Goal: Obtain resource: Obtain resource

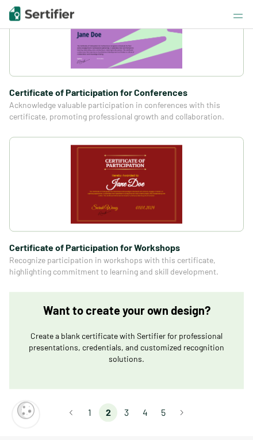
scroll to position [2258, 0]
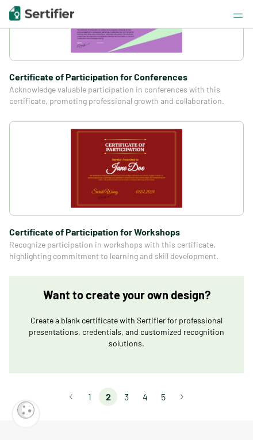
click at [135, 388] on li "3" at bounding box center [126, 397] width 18 height 18
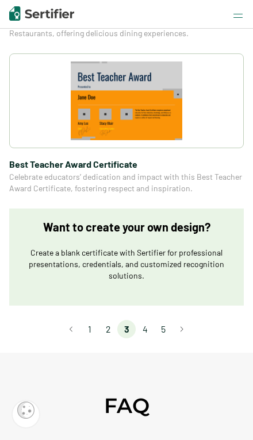
scroll to position [2165, 0]
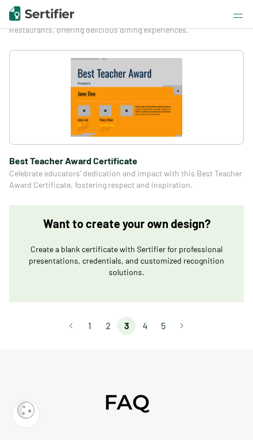
click at [147, 319] on li "4" at bounding box center [145, 326] width 18 height 18
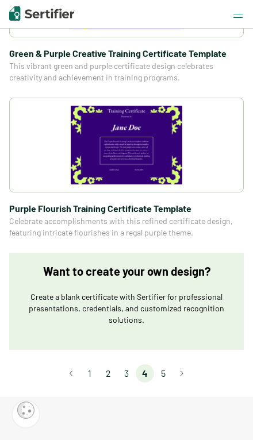
scroll to position [2096, 0]
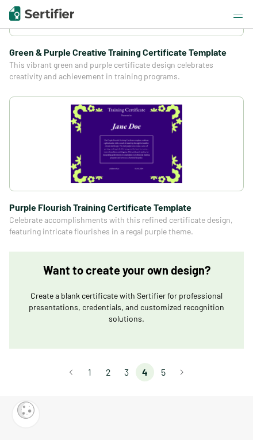
click at [163, 380] on li "5" at bounding box center [163, 372] width 18 height 18
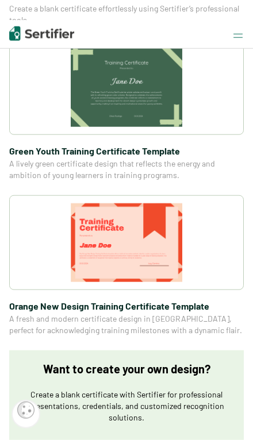
scroll to position [0, 0]
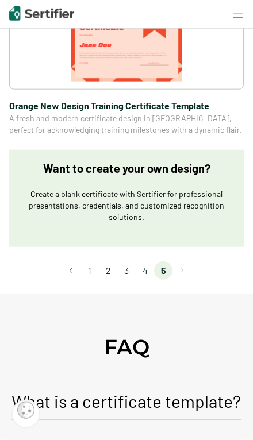
click at [98, 270] on li "1" at bounding box center [89, 271] width 18 height 18
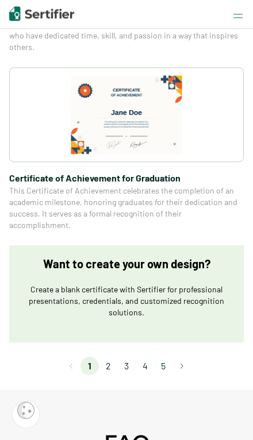
scroll to position [2361, 0]
click at [114, 357] on li "2" at bounding box center [108, 366] width 18 height 18
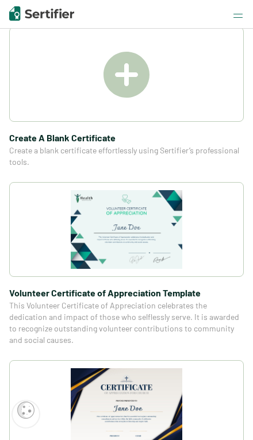
scroll to position [304, 0]
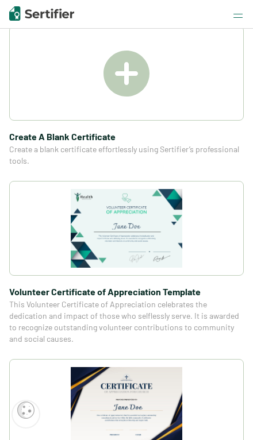
click at [152, 286] on span "Volunteer Certificate of Appreciation Template" at bounding box center [126, 292] width 235 height 14
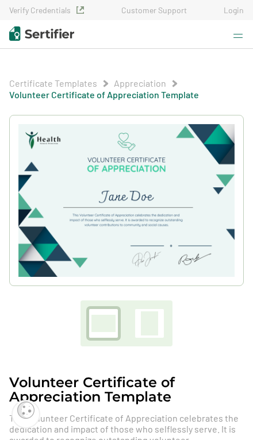
click at [154, 328] on div at bounding box center [149, 324] width 17 height 24
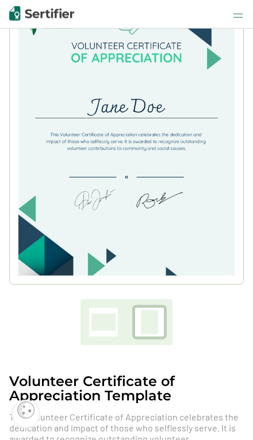
scroll to position [154, 0]
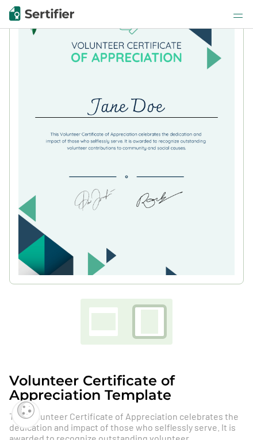
click at [110, 325] on div at bounding box center [103, 321] width 24 height 17
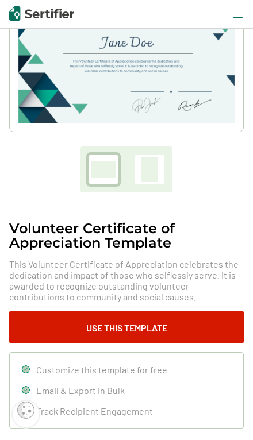
click at [189, 323] on button "Use This Template" at bounding box center [126, 327] width 235 height 33
